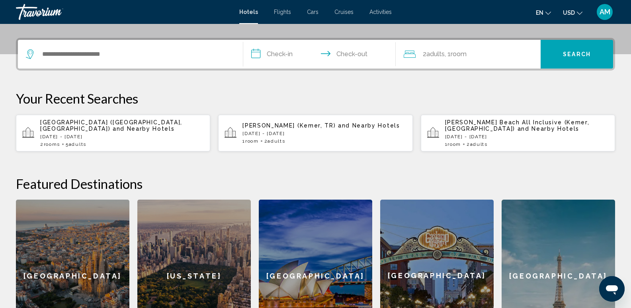
scroll to position [80, 0]
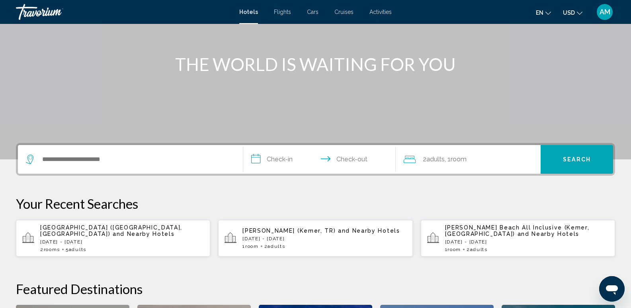
click at [607, 8] on span "AM" at bounding box center [605, 12] width 11 height 8
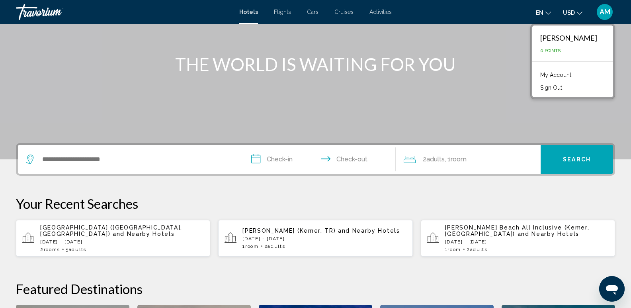
click at [559, 38] on div "Akbala Makasheva" at bounding box center [568, 37] width 57 height 9
click at [555, 85] on button "Sign Out" at bounding box center [551, 87] width 30 height 10
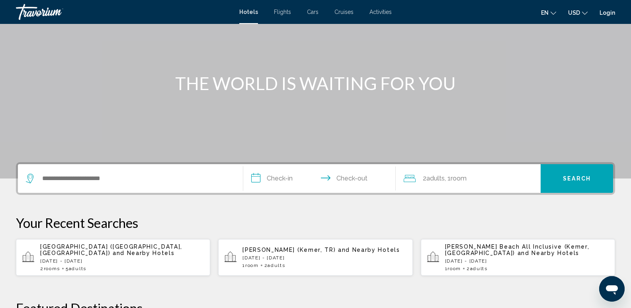
scroll to position [0, 0]
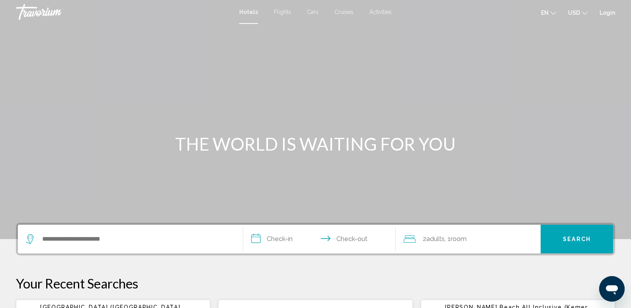
click at [606, 12] on link "Login" at bounding box center [608, 13] width 16 height 6
click at [608, 11] on span "AM" at bounding box center [605, 12] width 11 height 8
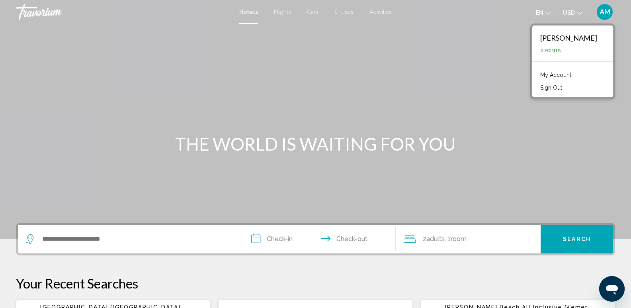
click at [552, 74] on link "My Account" at bounding box center [555, 75] width 39 height 10
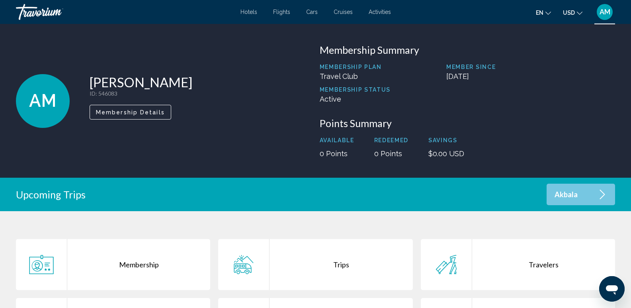
click at [142, 109] on span "Membership Details" at bounding box center [130, 112] width 69 height 6
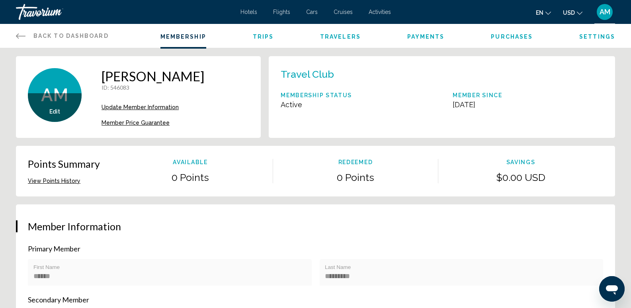
click at [24, 34] on icon "Main content" at bounding box center [21, 36] width 10 height 10
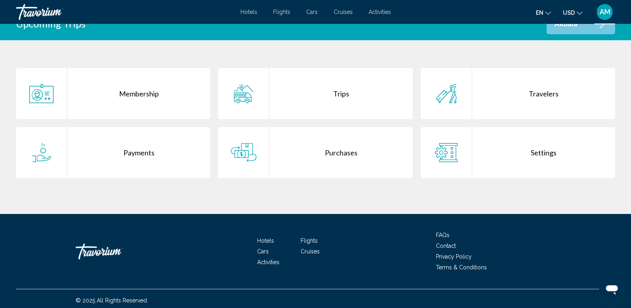
scroll to position [174, 0]
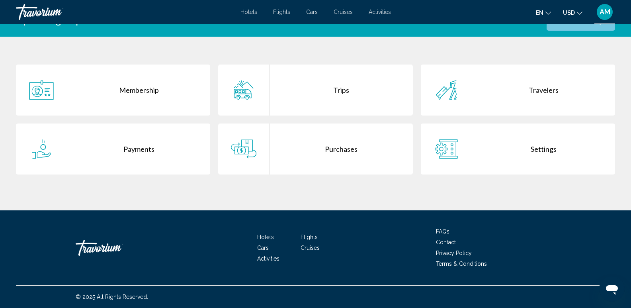
click at [348, 88] on div "Trips" at bounding box center [341, 90] width 143 height 51
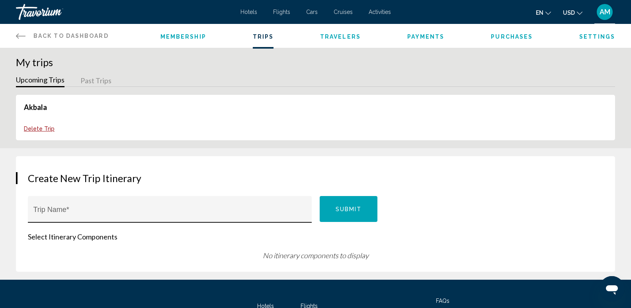
click at [60, 208] on div "Trip Name *" at bounding box center [169, 211] width 273 height 21
click at [158, 216] on input "Trip Name *" at bounding box center [169, 213] width 273 height 8
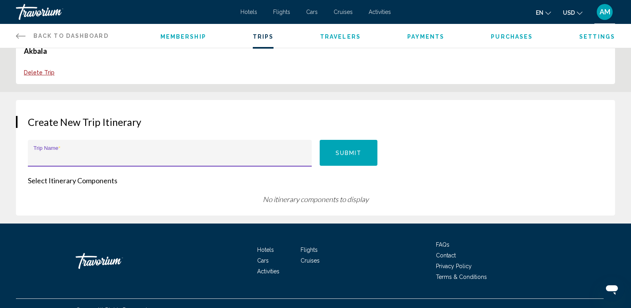
scroll to position [69, 0]
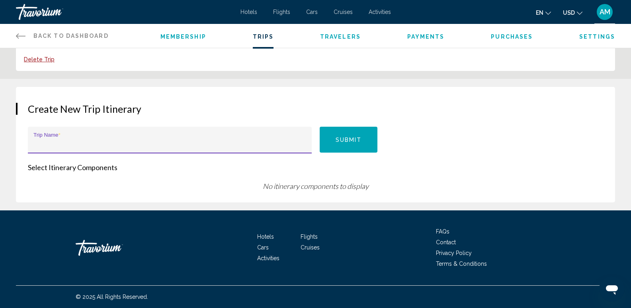
click at [352, 139] on span "Submit" at bounding box center [349, 140] width 26 height 6
